Goal: Transaction & Acquisition: Purchase product/service

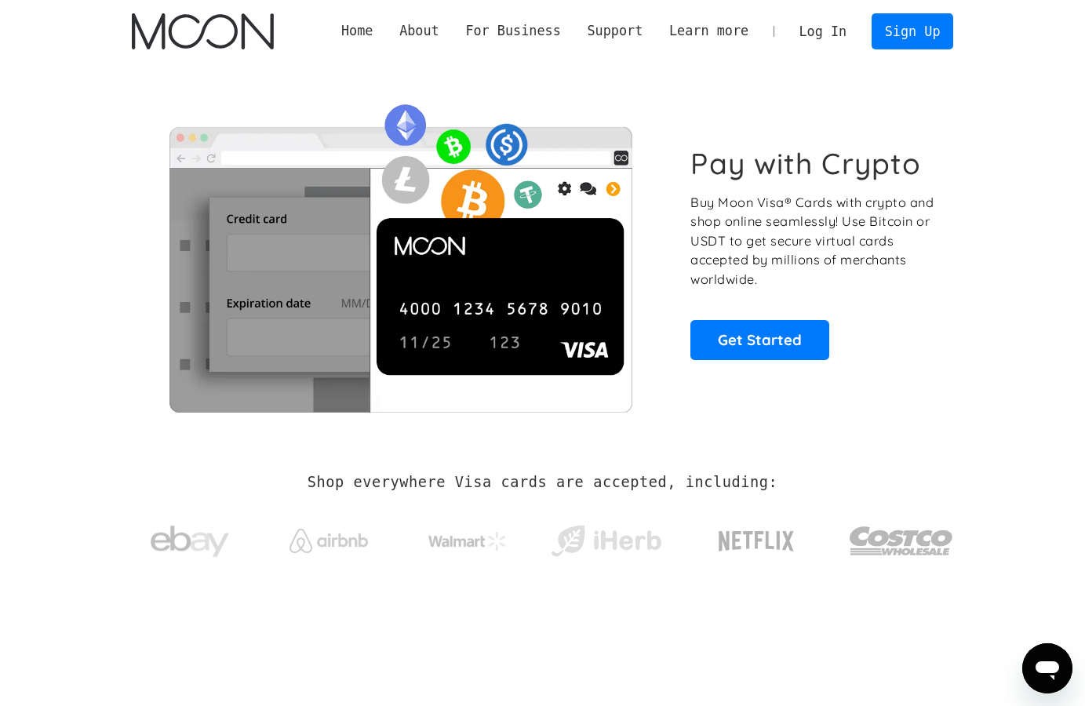
click at [817, 31] on link "Log In" at bounding box center [823, 31] width 74 height 35
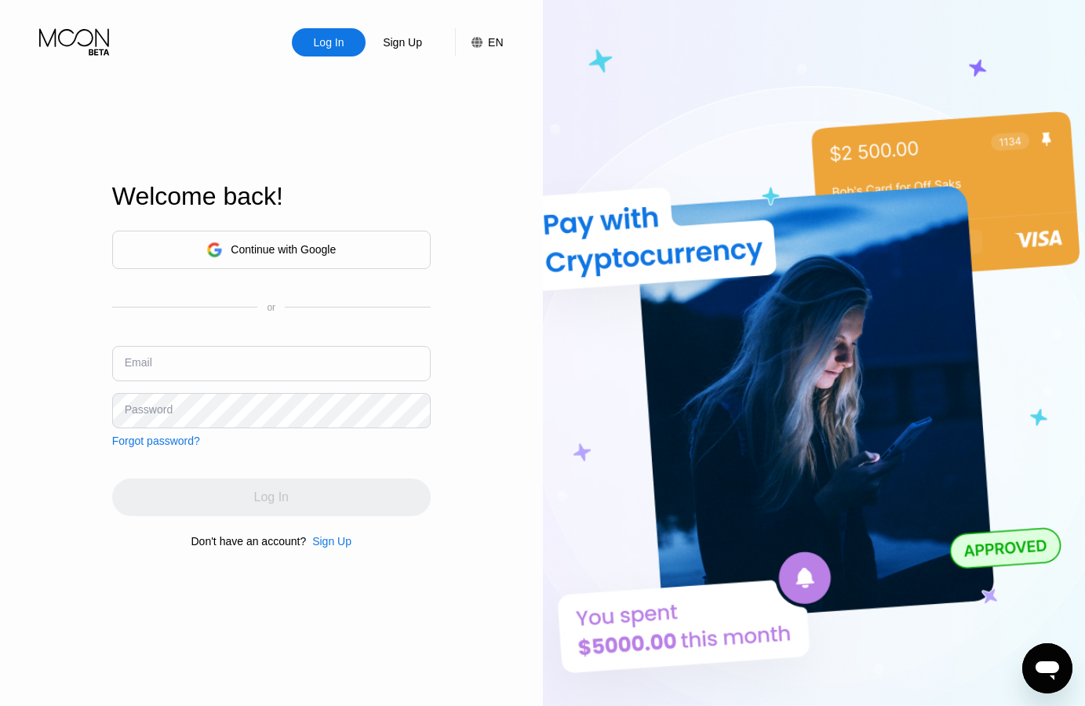
click at [975, 219] on img at bounding box center [814, 388] width 543 height 776
paste input "[EMAIL_ADDRESS][DOMAIN_NAME]"
type input "[EMAIL_ADDRESS][DOMAIN_NAME]"
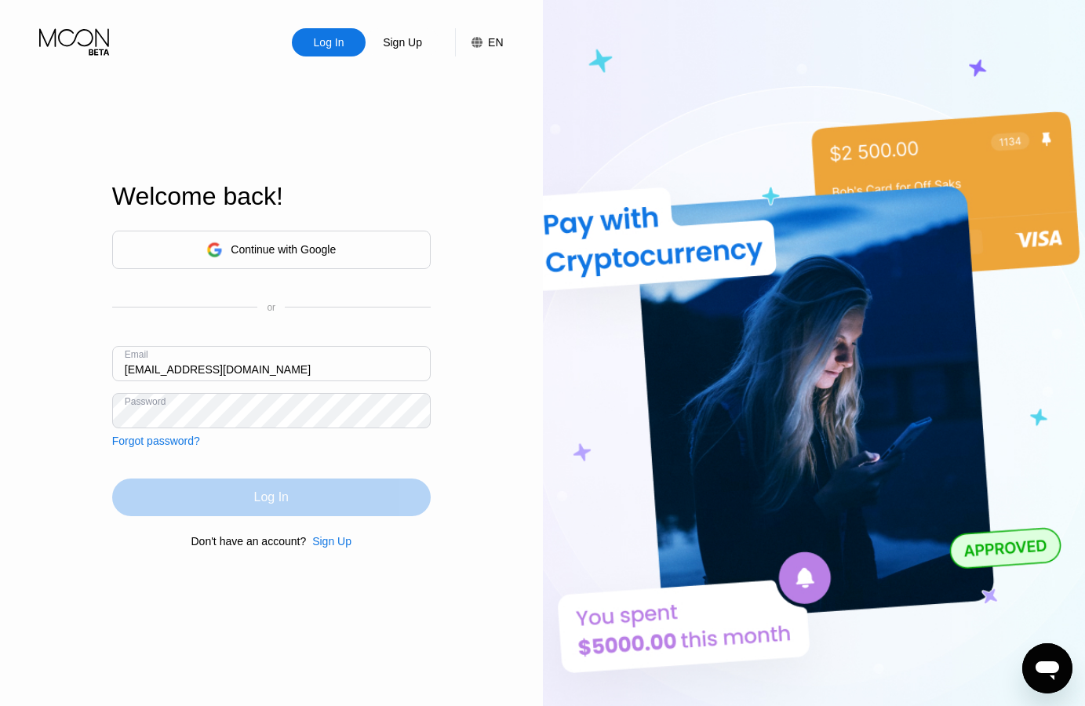
click at [275, 494] on div "Log In" at bounding box center [271, 497] width 35 height 16
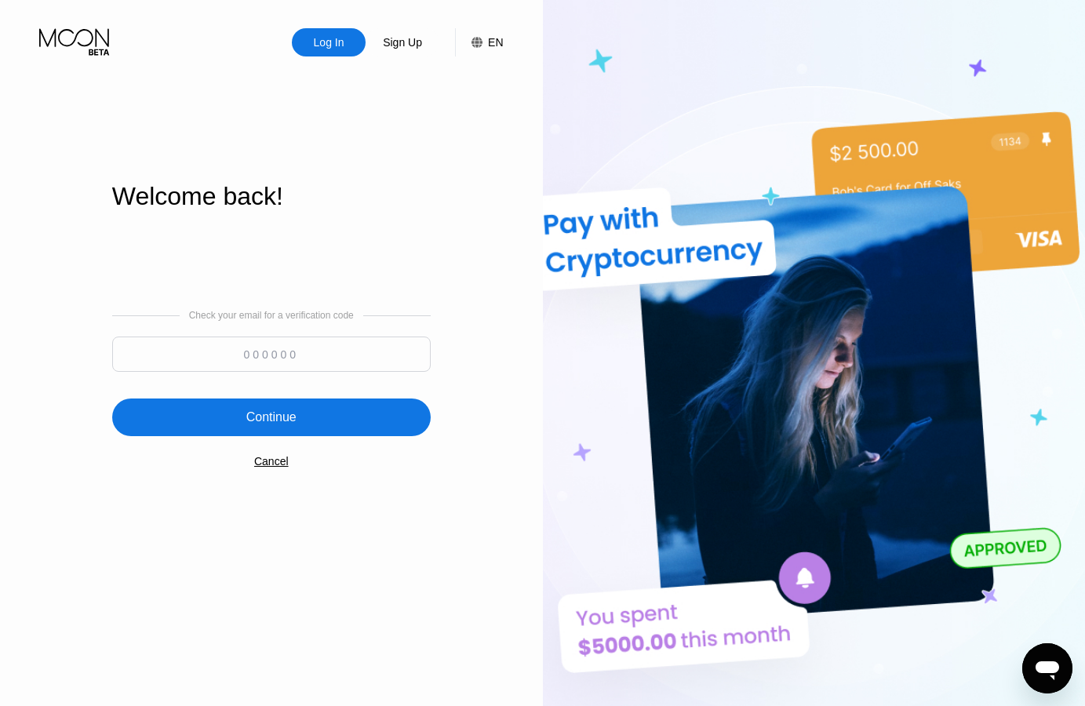
paste input "458587"
type input "458587"
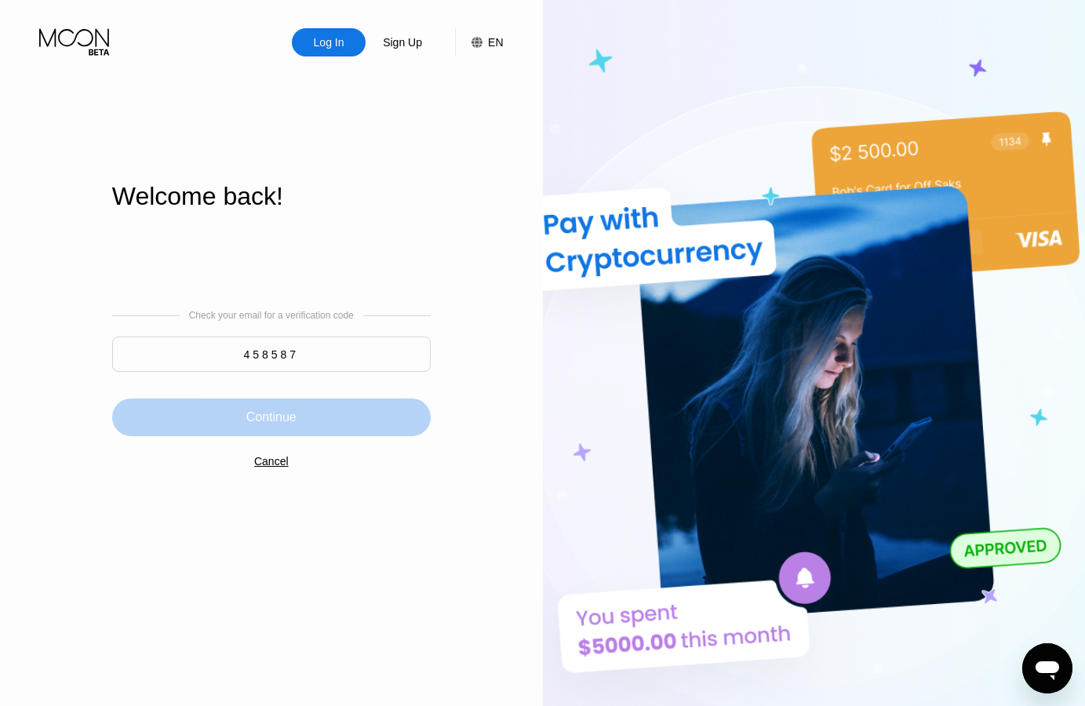
click at [314, 410] on div "Continue" at bounding box center [271, 417] width 318 height 38
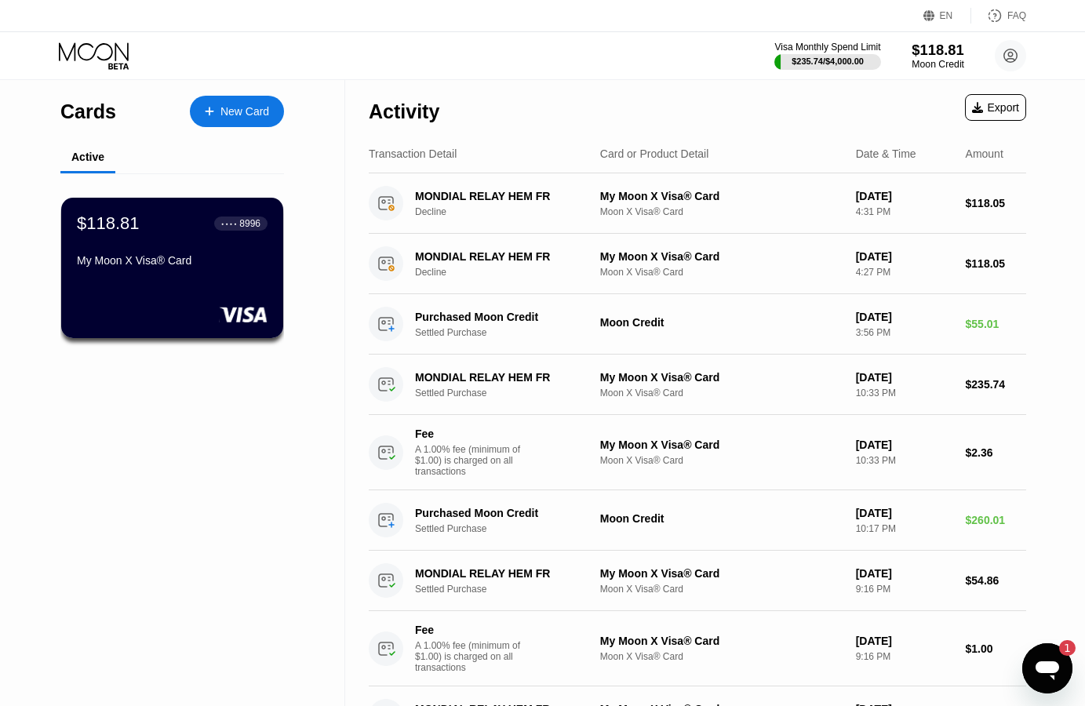
click at [919, 58] on div "$118.81" at bounding box center [937, 50] width 53 height 16
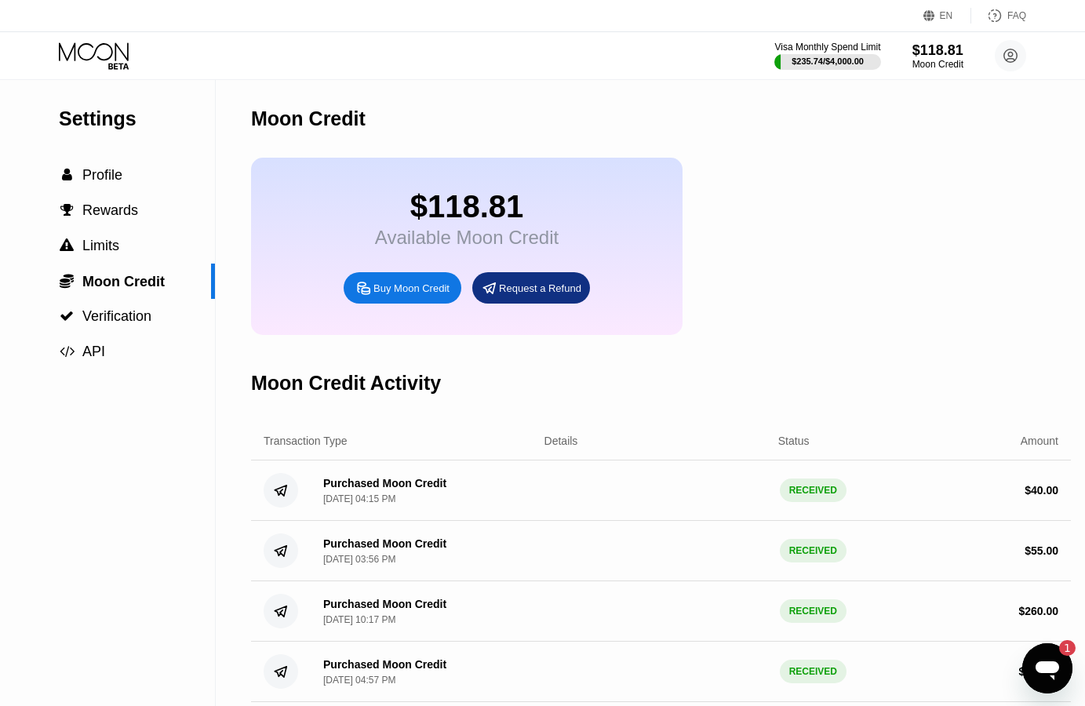
click at [417, 295] on div "Buy Moon Credit" at bounding box center [411, 288] width 76 height 13
type input "0"
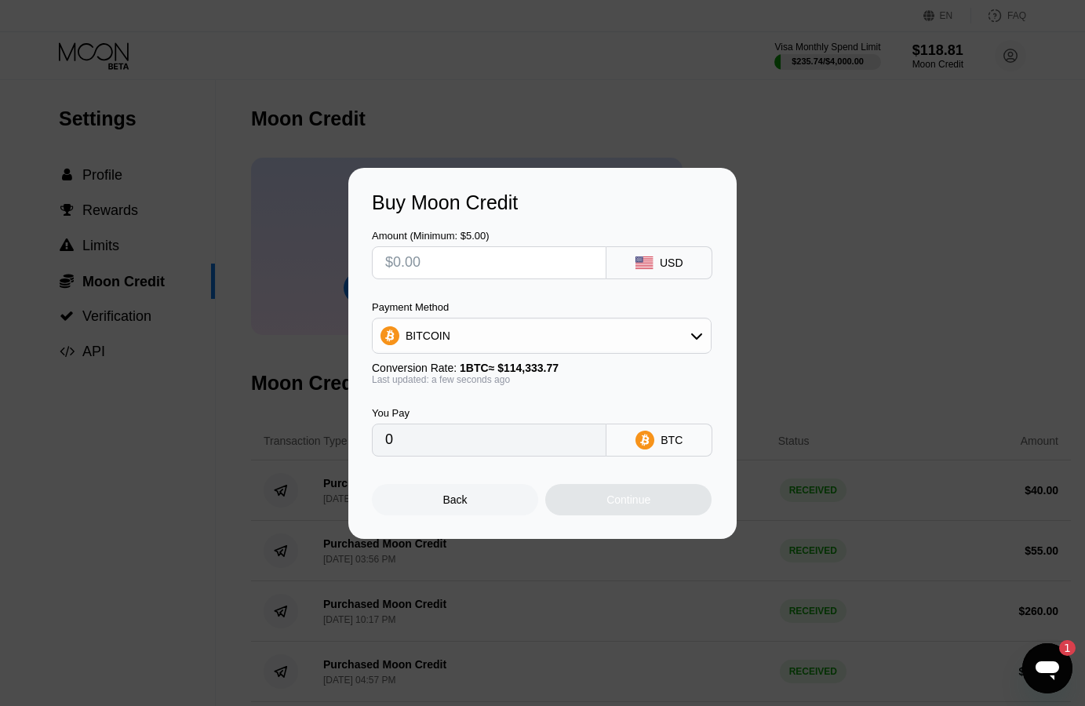
click at [507, 264] on input "text" at bounding box center [489, 262] width 208 height 31
type input "$5"
type input "0.00004374"
type input "0"
type input "$10"
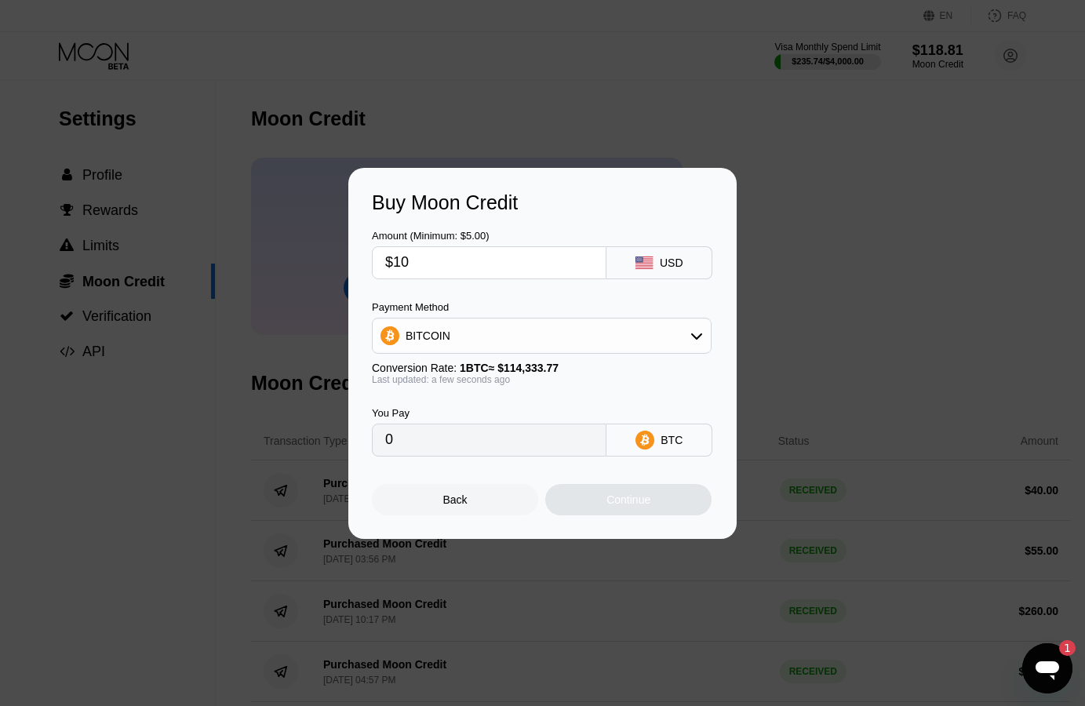
type input "0.00008747"
type input "$10"
click at [653, 511] on div "Continue" at bounding box center [628, 499] width 166 height 31
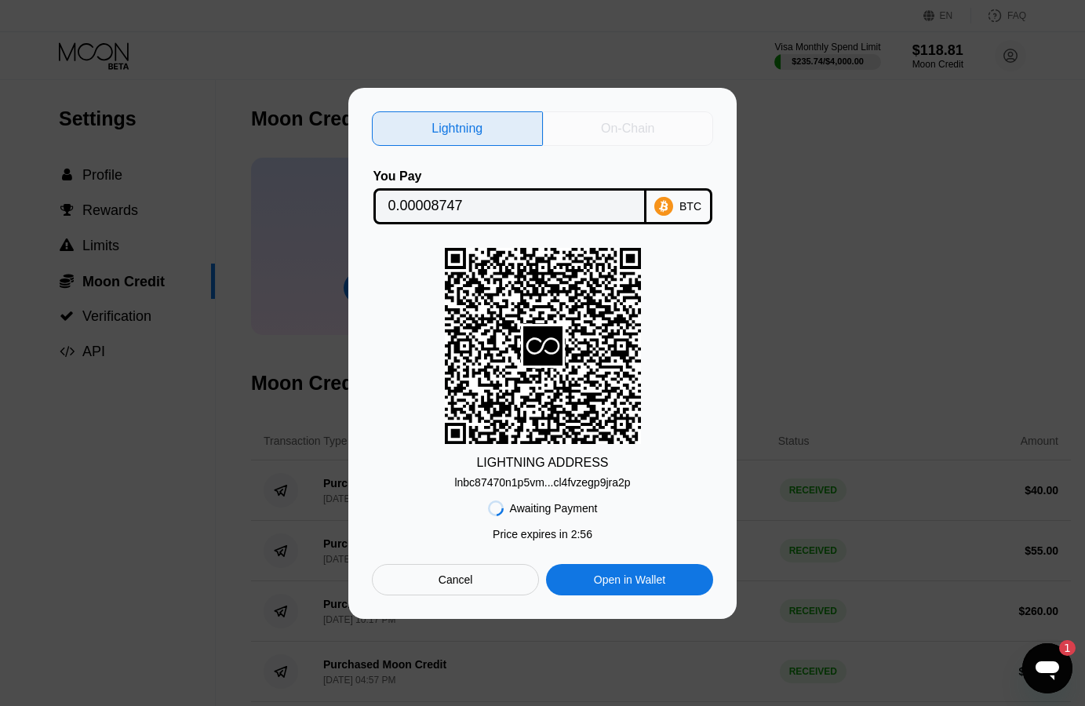
click at [610, 114] on div "On-Chain" at bounding box center [628, 128] width 171 height 35
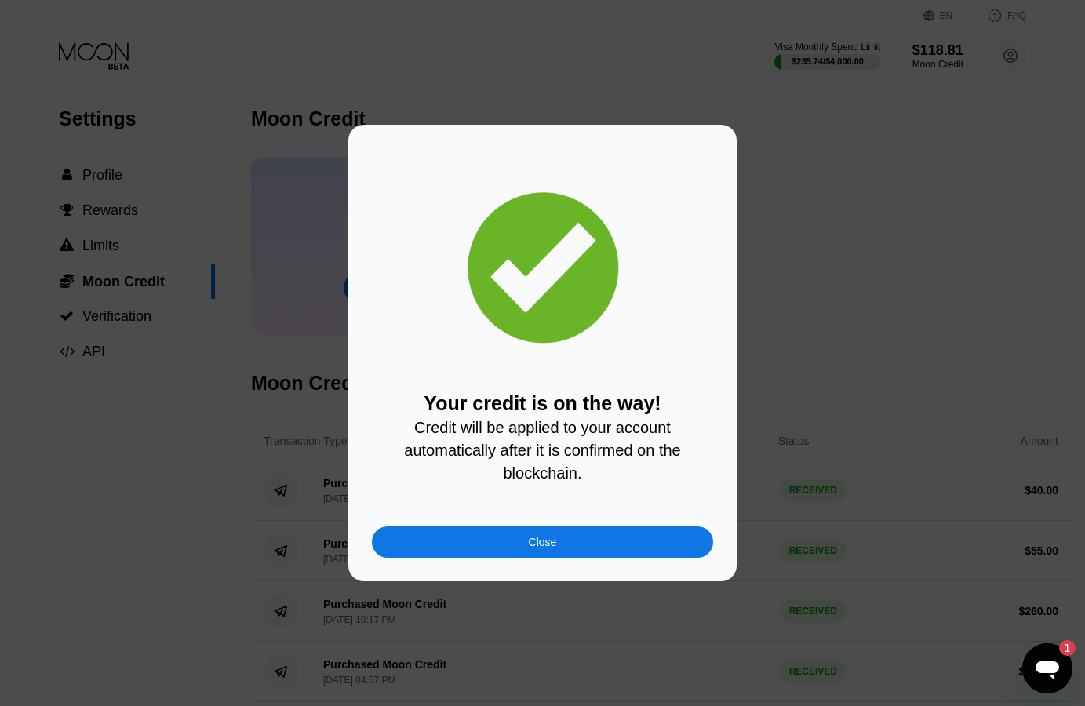
click at [542, 546] on div "Close" at bounding box center [543, 542] width 28 height 13
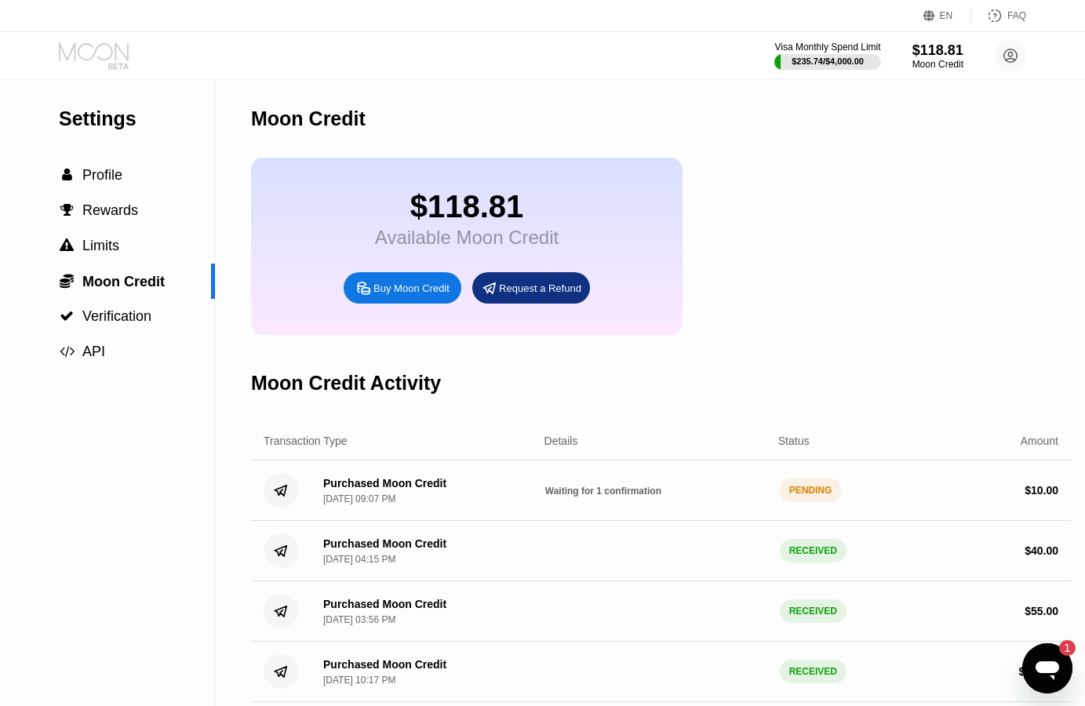
click at [89, 58] on icon at bounding box center [95, 55] width 73 height 27
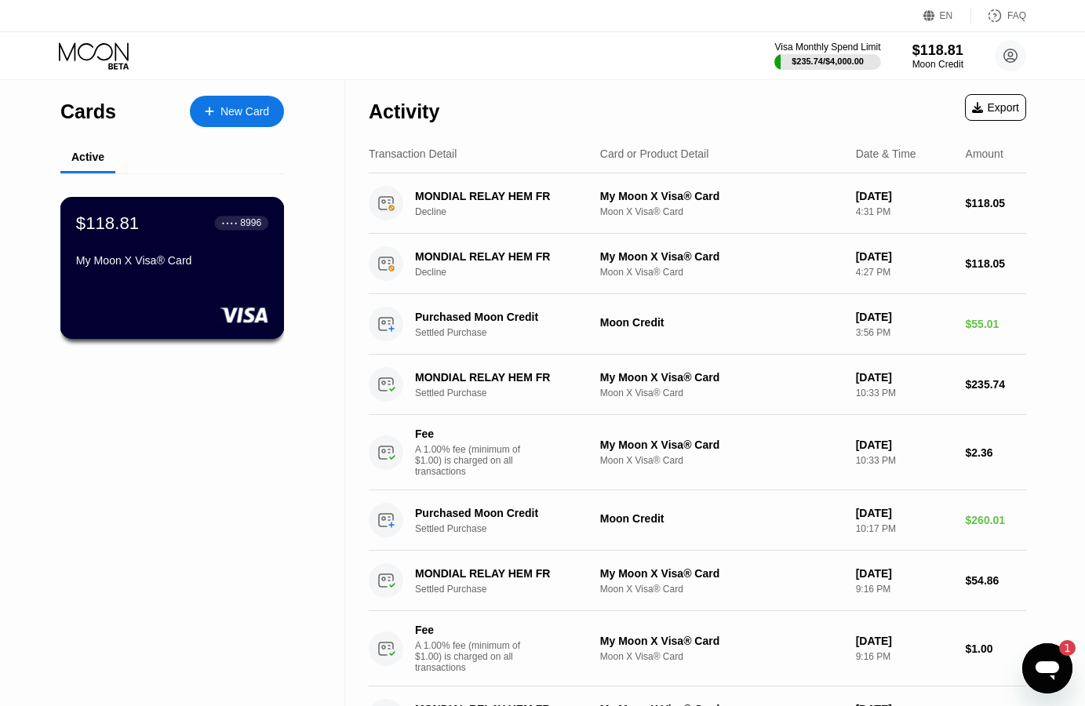
click at [169, 231] on div "$118.81 ● ● ● ● 8996" at bounding box center [172, 223] width 192 height 20
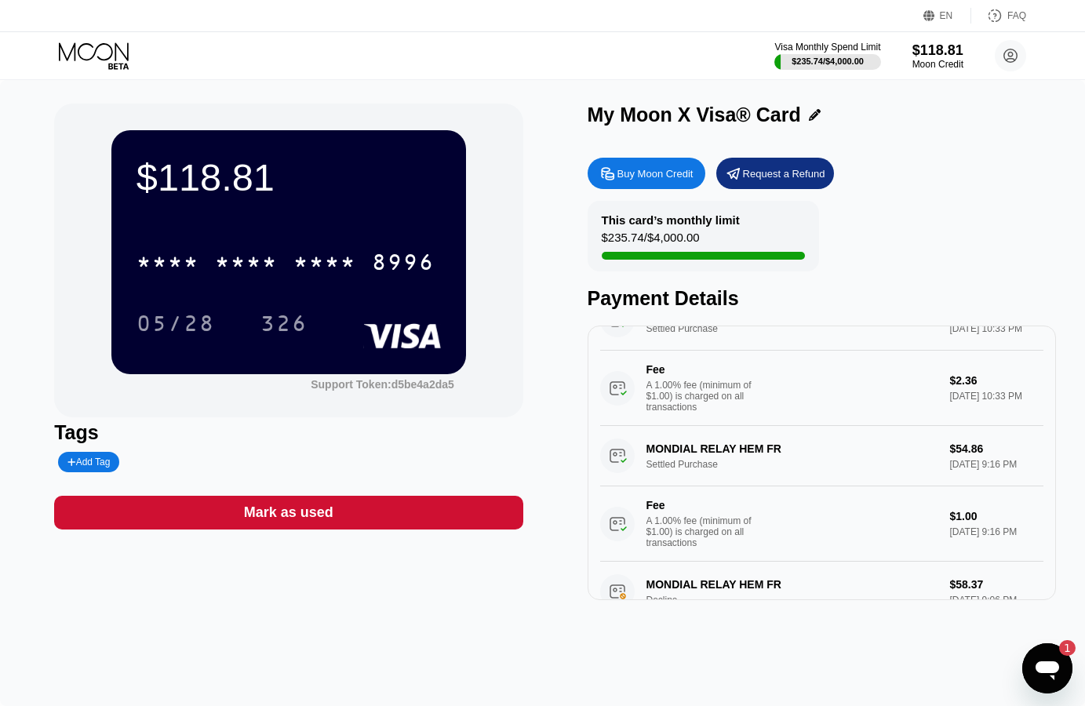
scroll to position [80, 0]
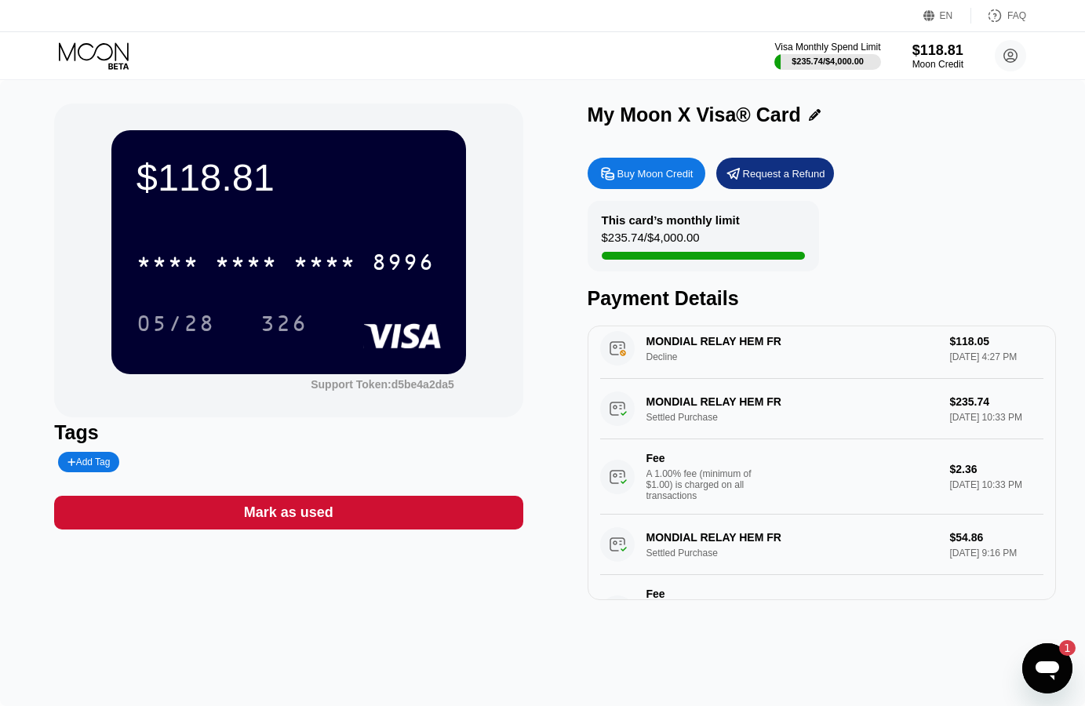
click at [908, 56] on div "Visa Monthly Spend Limit $235.74 / $4,000.00 $118.81 Moon Credit [EMAIL_ADDRESS…" at bounding box center [900, 55] width 252 height 31
click at [923, 57] on div "$118.81" at bounding box center [937, 50] width 53 height 16
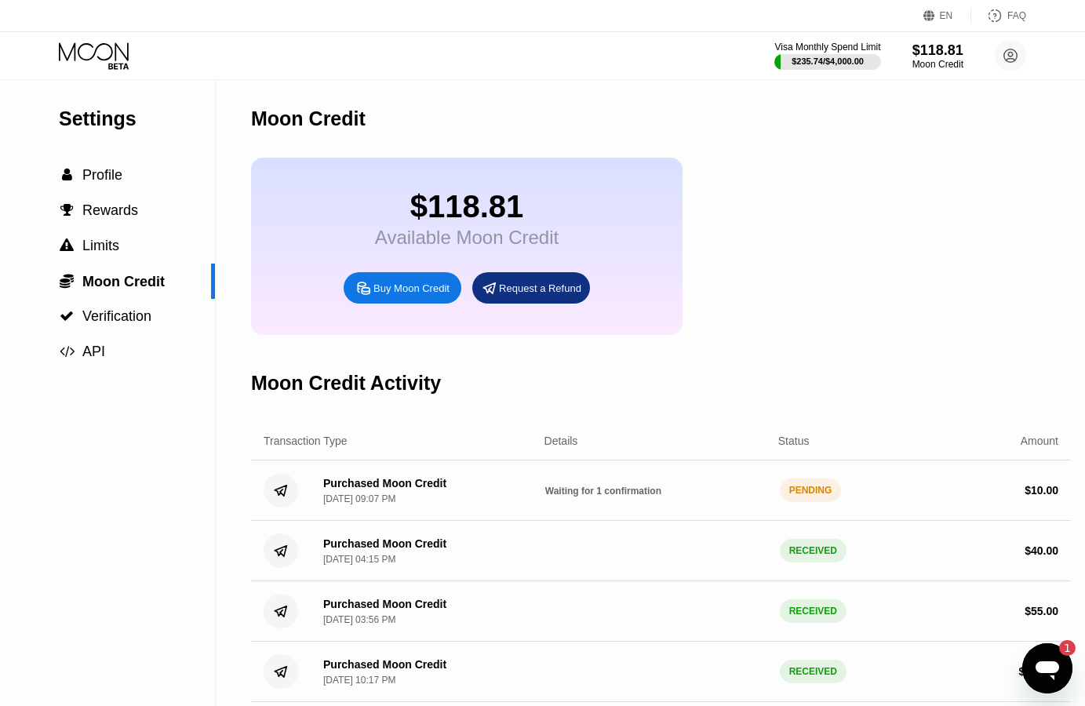
click at [1060, 663] on icon "Ouvrir la fenêtre de messagerie, 1 message non lu" at bounding box center [1047, 668] width 28 height 28
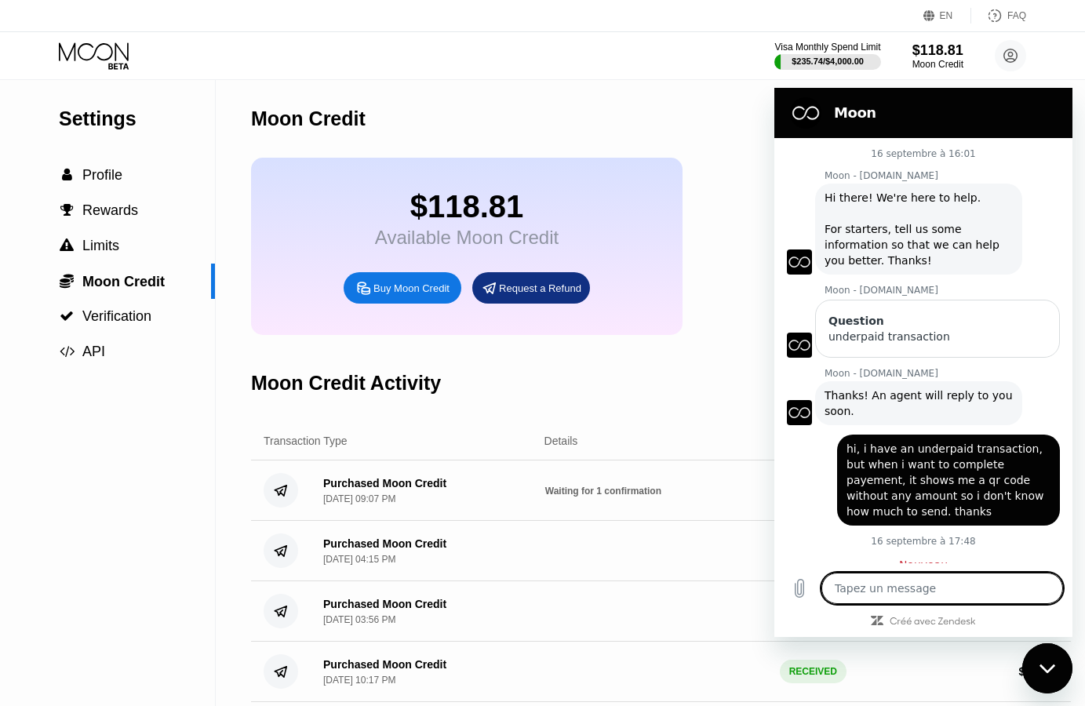
scroll to position [126, 0]
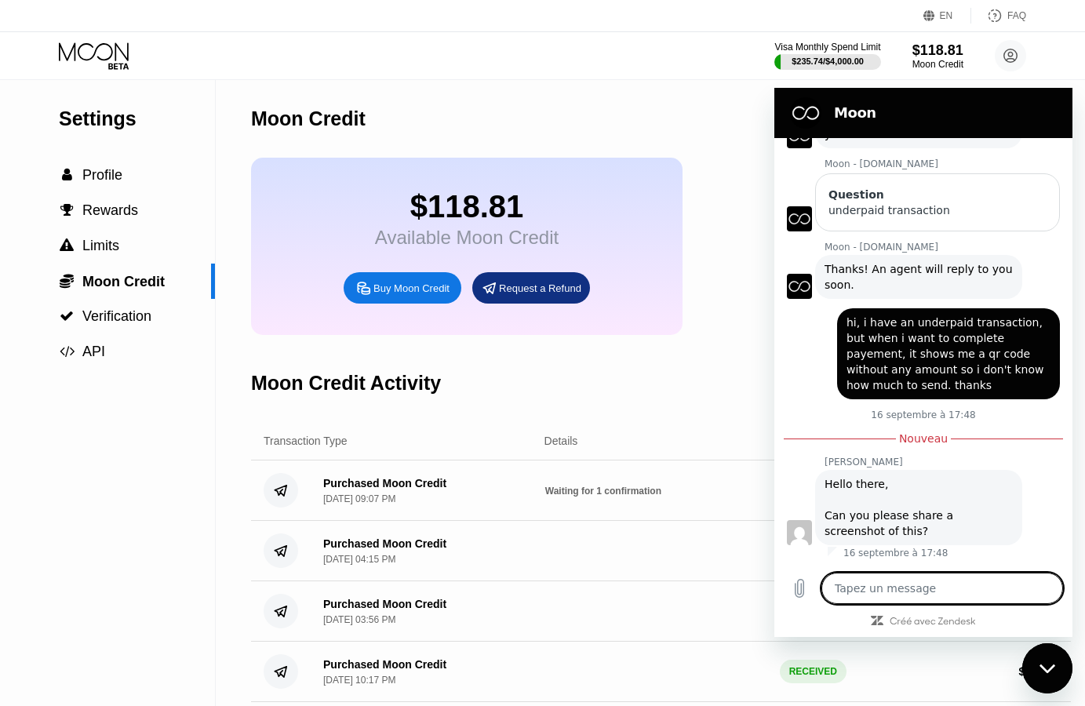
click at [743, 140] on div "Moon Credit" at bounding box center [661, 119] width 820 height 78
click at [1045, 680] on div "Fermer la fenêtre de messagerie" at bounding box center [1046, 668] width 47 height 47
type textarea "x"
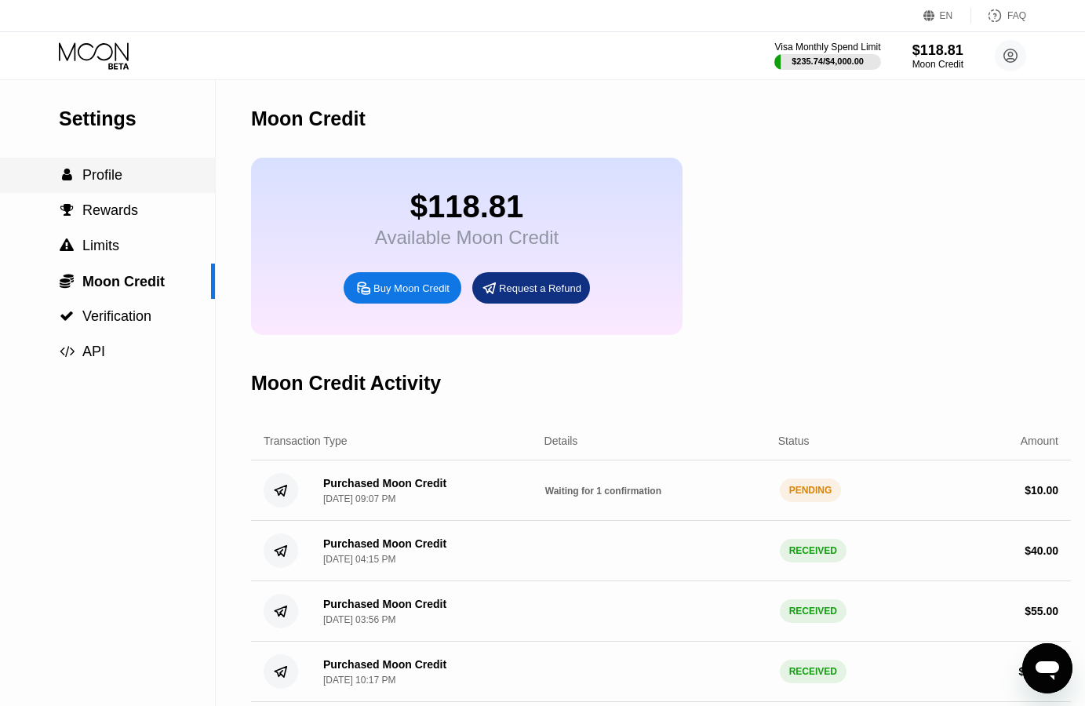
click at [88, 171] on span "Profile" at bounding box center [102, 175] width 40 height 16
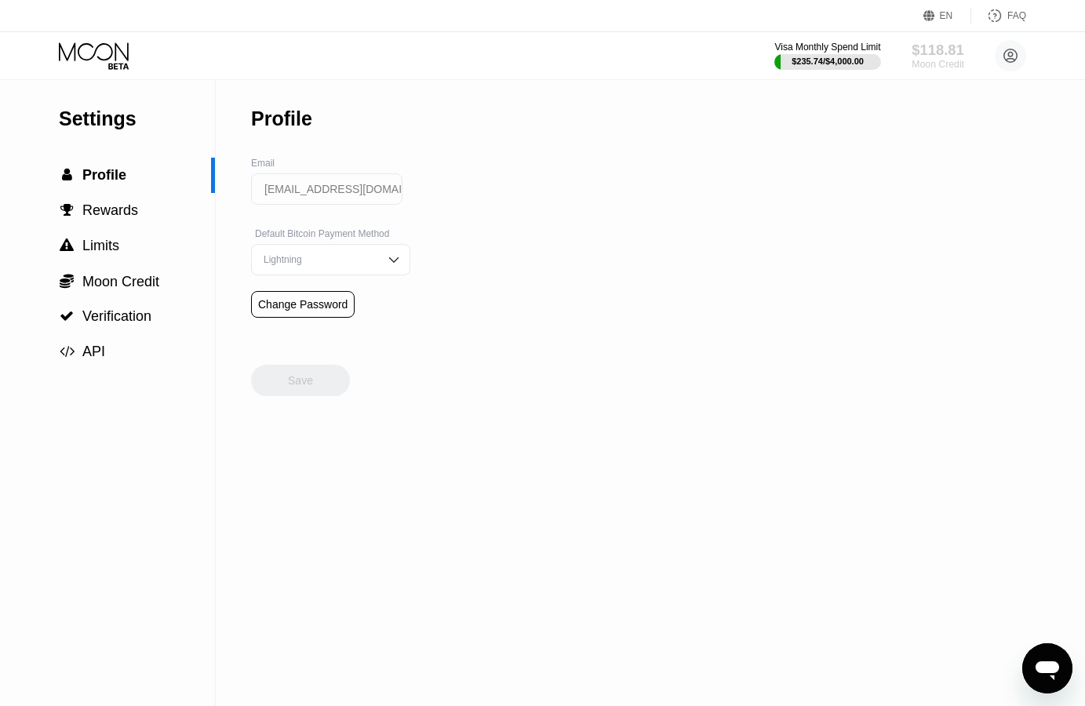
click at [939, 50] on div "$118.81" at bounding box center [937, 50] width 53 height 16
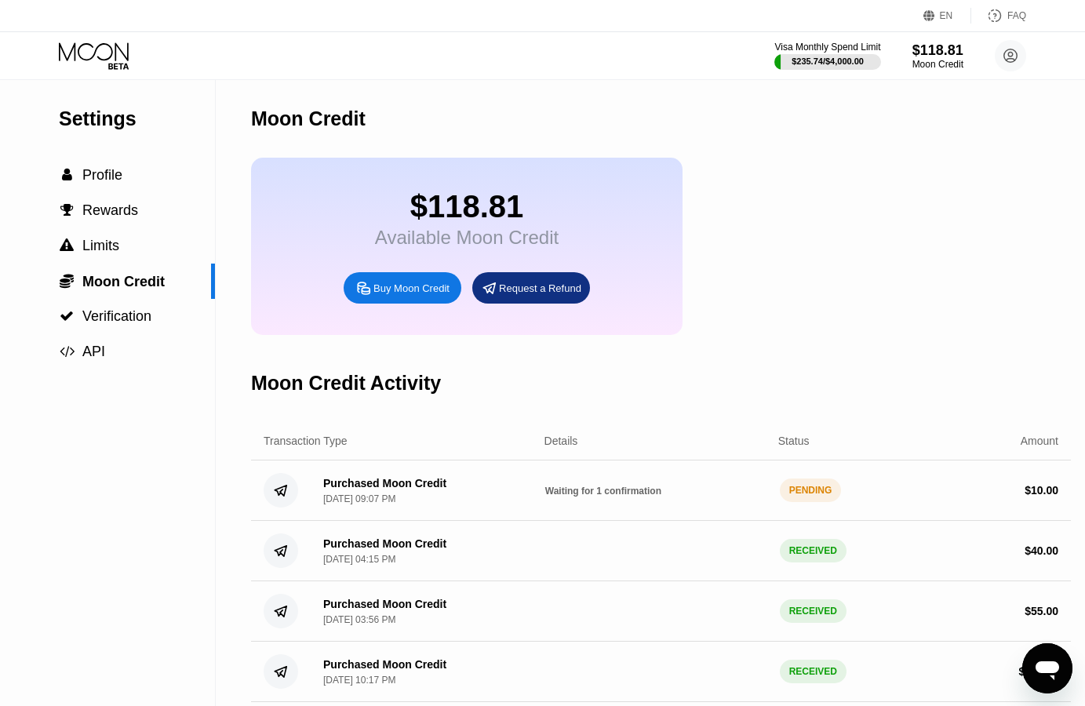
click at [90, 46] on icon at bounding box center [95, 55] width 73 height 27
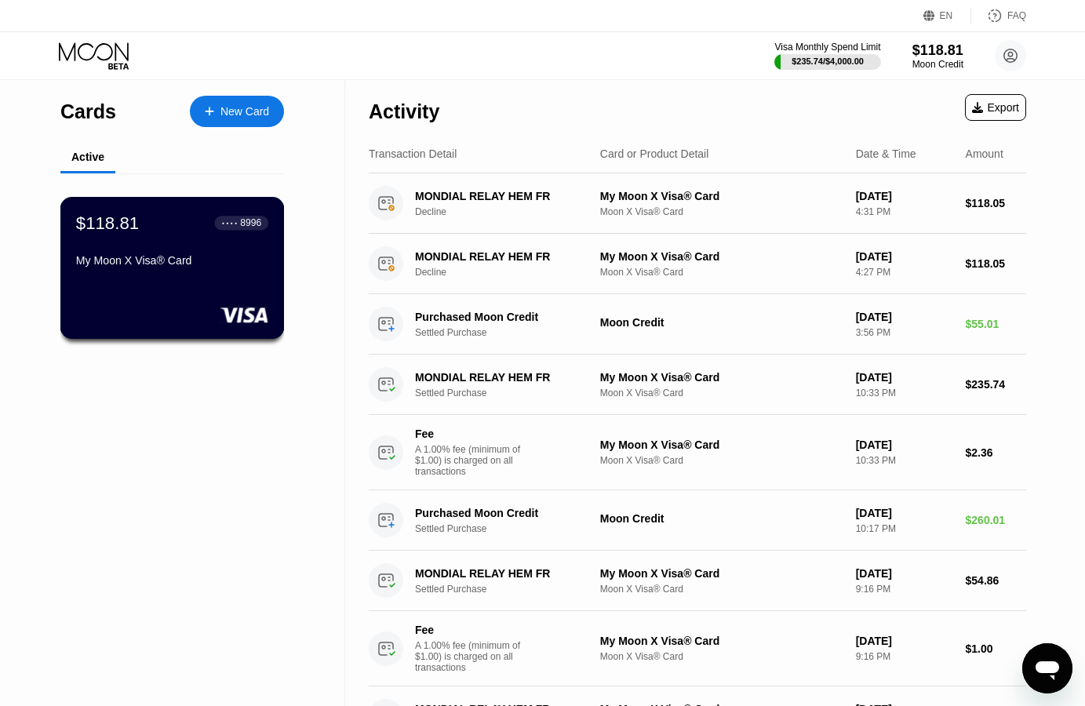
click at [166, 242] on div "$118.81 ● ● ● ● 8996 My Moon X Visa® Card" at bounding box center [172, 243] width 192 height 60
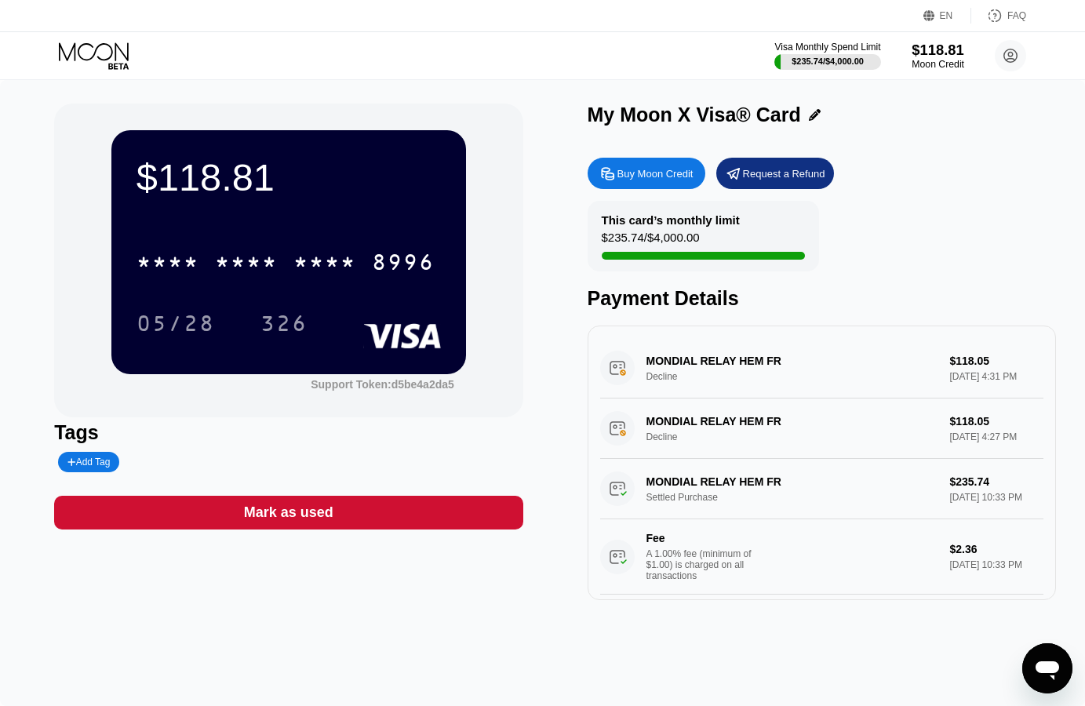
click at [925, 61] on div "Moon Credit" at bounding box center [937, 64] width 53 height 11
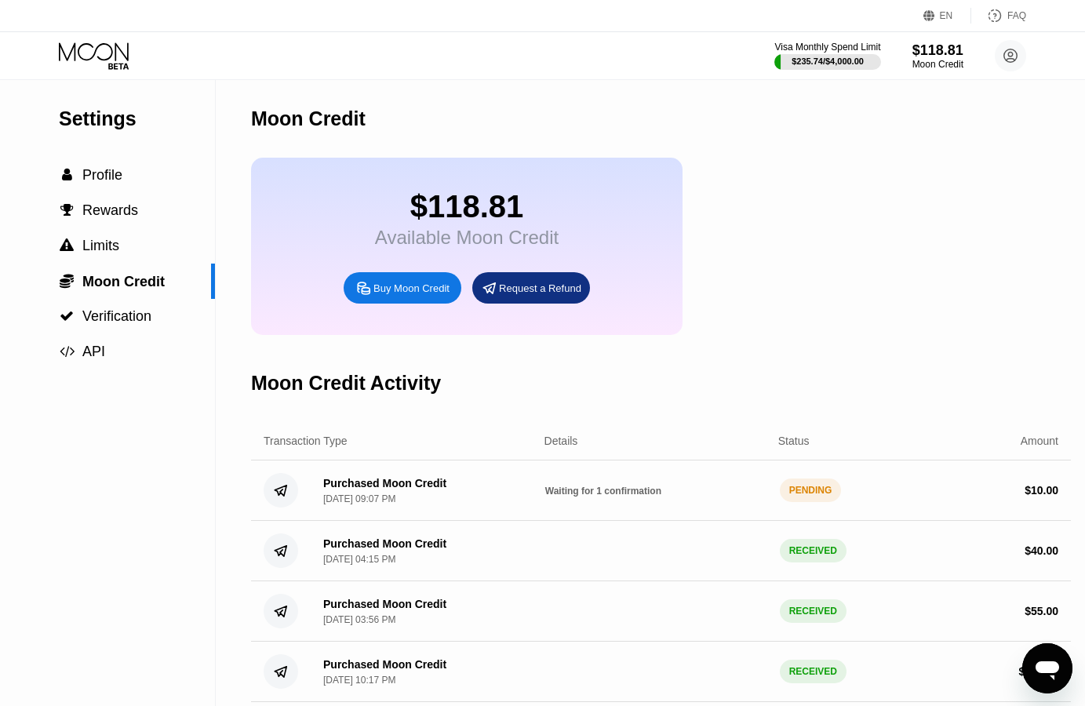
click at [798, 502] on div "PENDING" at bounding box center [811, 490] width 62 height 24
click at [321, 496] on div "Purchased Moon Credit [DATE] 09:07 PM" at bounding box center [379, 490] width 136 height 27
click at [345, 489] on div "Purchased Moon Credit" at bounding box center [384, 483] width 123 height 13
drag, startPoint x: 467, startPoint y: 504, endPoint x: 649, endPoint y: 506, distance: 182.0
click at [544, 505] on div "Purchased Moon Credit [DATE] 09:07 PM Waiting for 1 confirmation PENDING $ 10.00" at bounding box center [661, 490] width 820 height 60
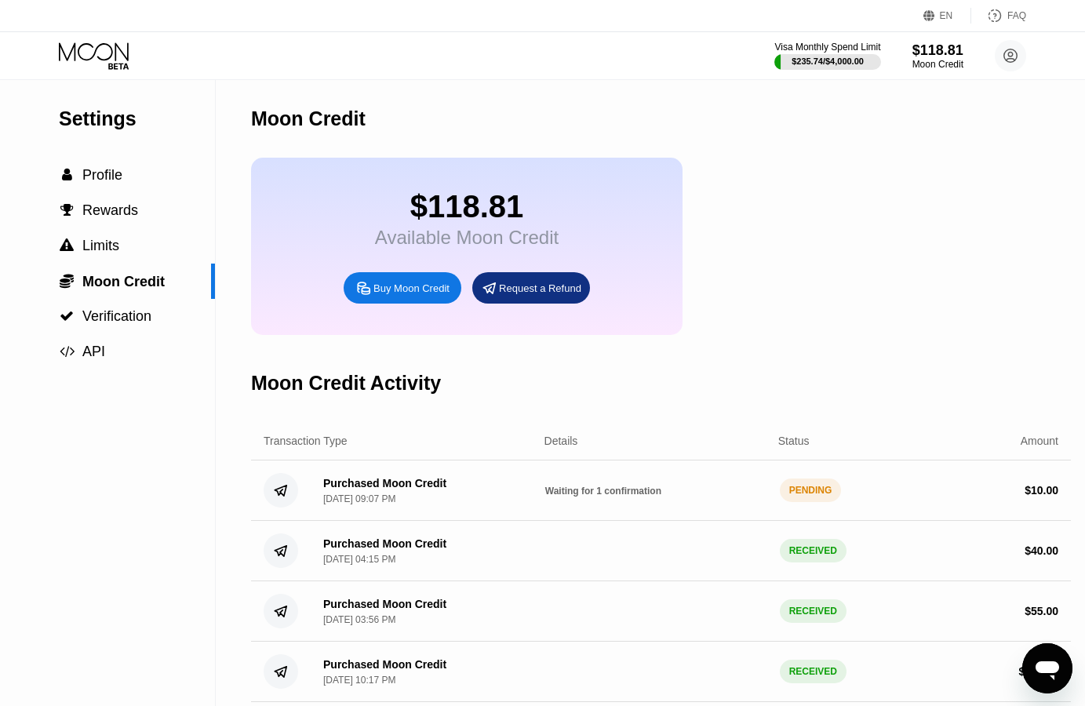
drag, startPoint x: 674, startPoint y: 507, endPoint x: 720, endPoint y: 507, distance: 45.5
click at [708, 496] on div "Waiting for 1 confirmation" at bounding box center [656, 490] width 222 height 13
click at [115, 189] on div " Profile" at bounding box center [107, 175] width 215 height 35
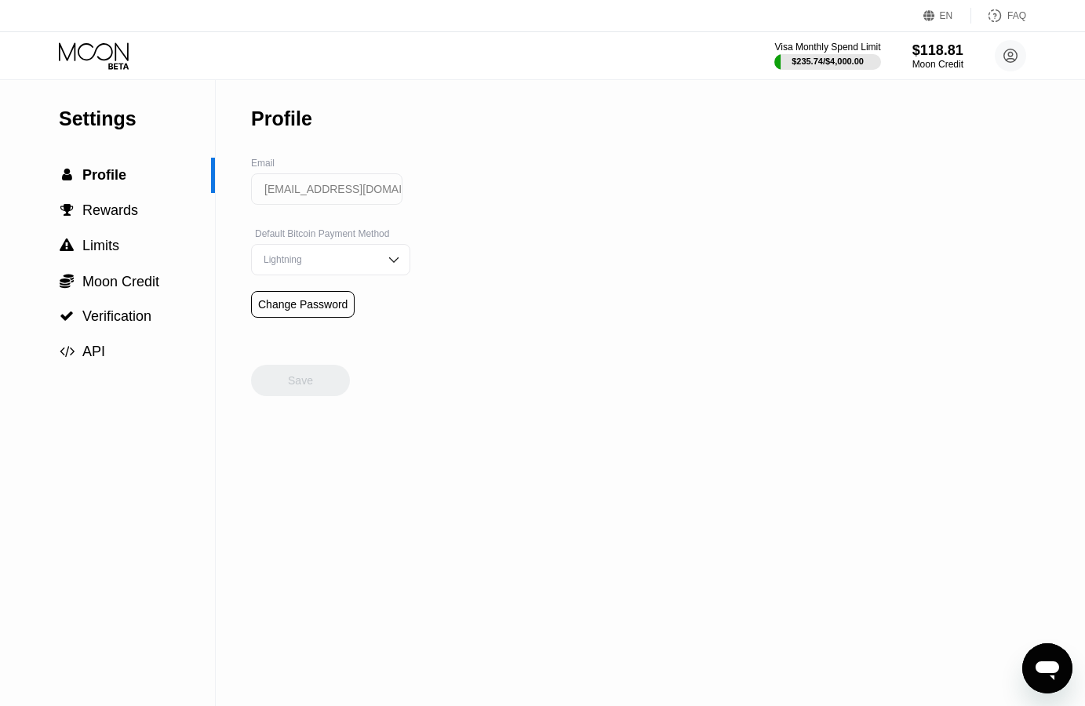
click at [99, 62] on icon at bounding box center [95, 55] width 73 height 27
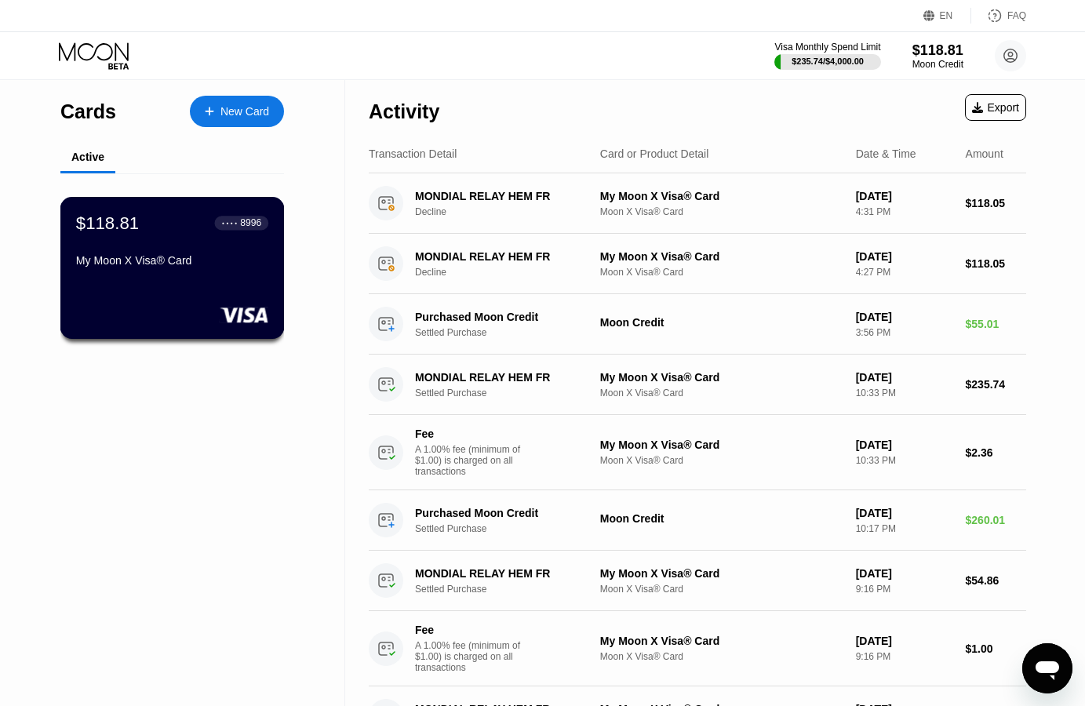
click at [134, 257] on div "$118.81 ● ● ● ● 8996 My Moon X Visa® Card" at bounding box center [172, 243] width 192 height 60
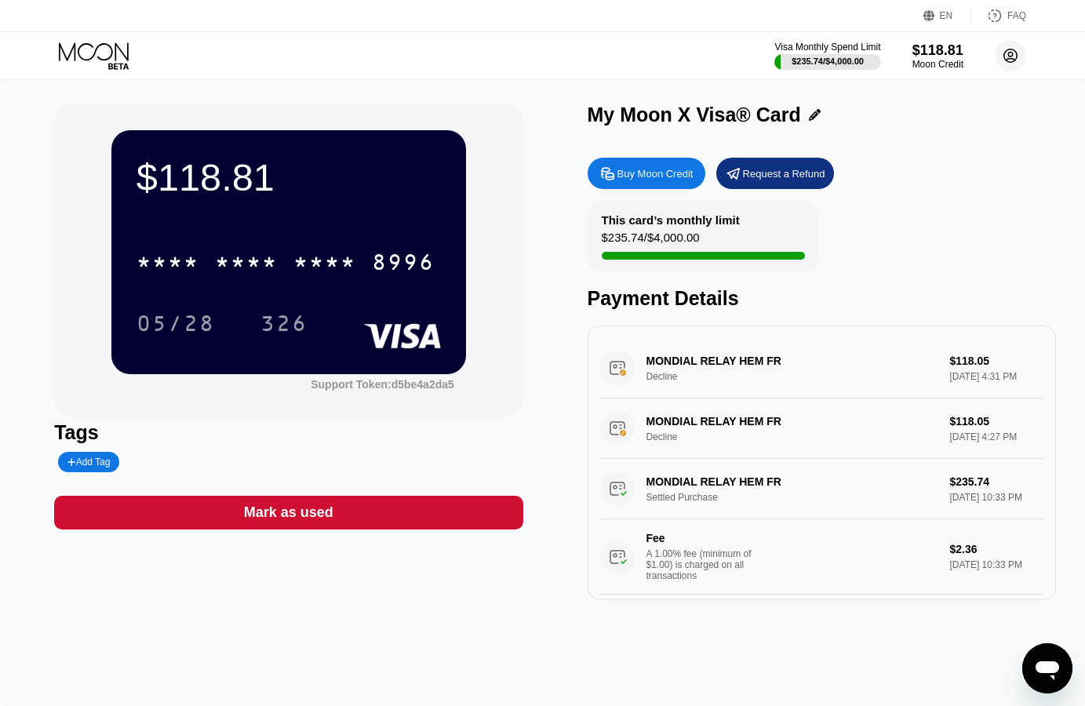
click at [997, 66] on icon at bounding box center [1009, 55] width 31 height 31
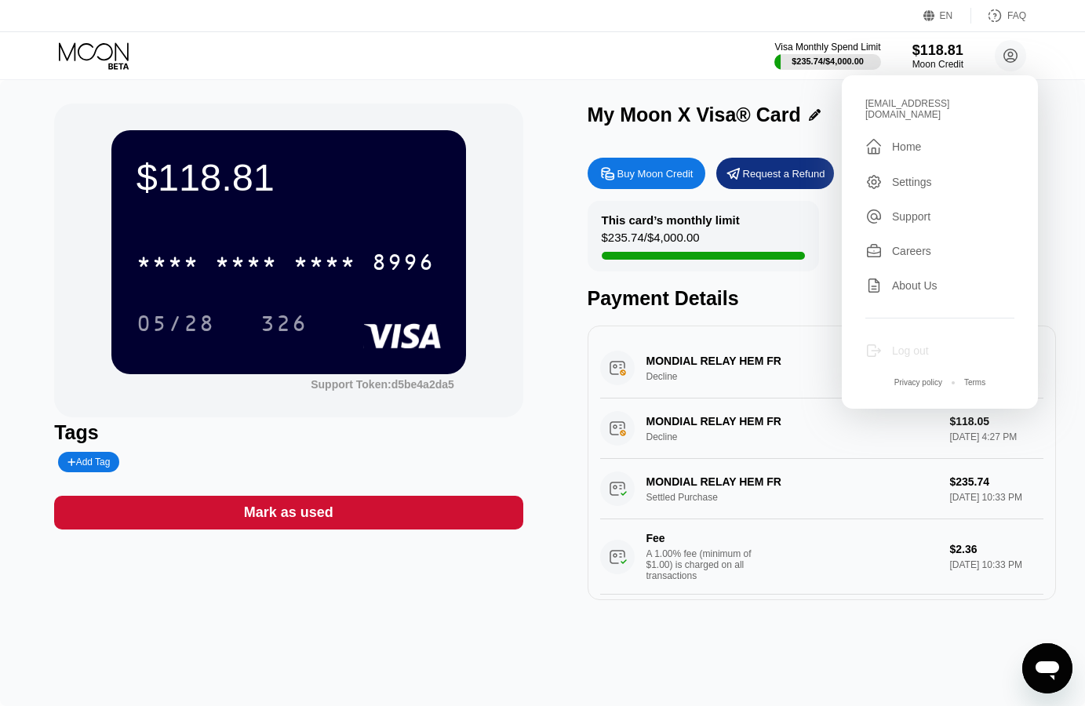
click at [940, 344] on div "Log out" at bounding box center [939, 350] width 149 height 17
